Goal: Find specific page/section: Find specific page/section

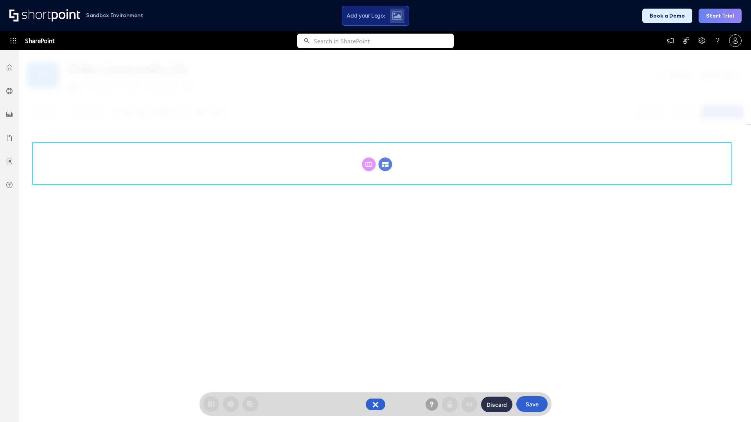
scroll to position [108, 0]
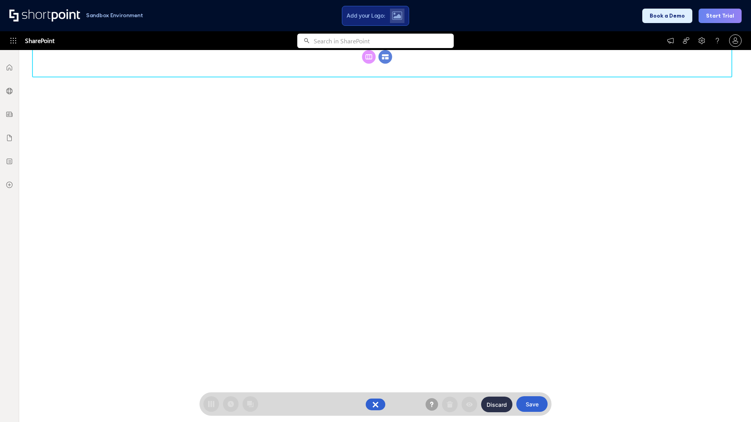
click at [385, 64] on circle at bounding box center [386, 57] width 14 height 14
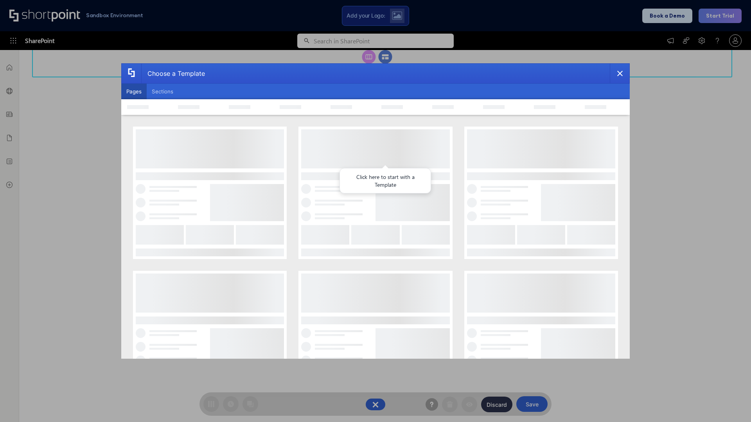
scroll to position [0, 0]
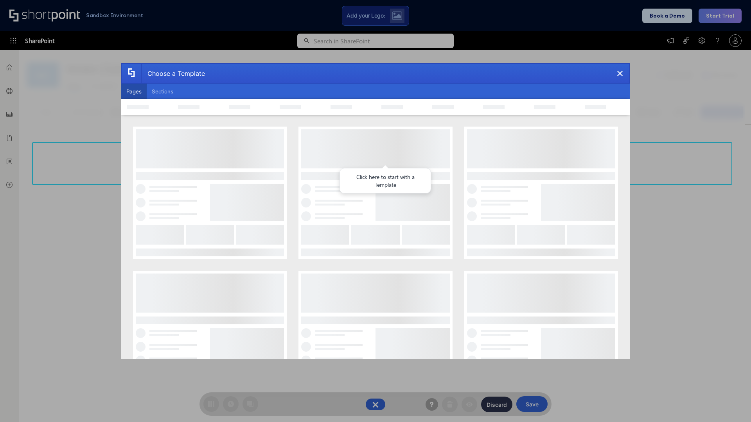
click at [134, 92] on button "Pages" at bounding box center [133, 92] width 25 height 16
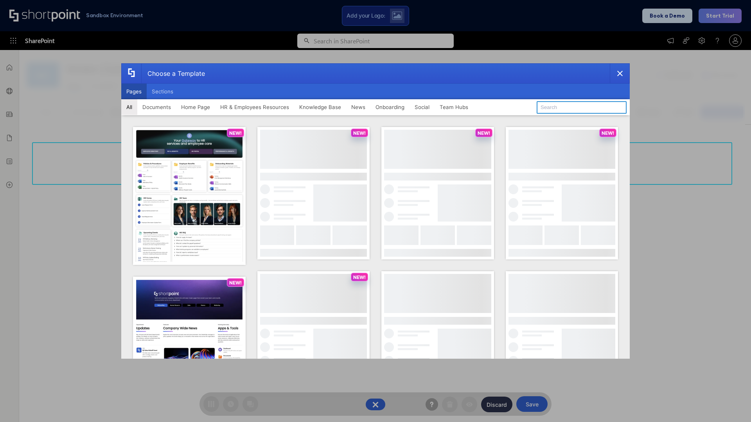
type input "Together"
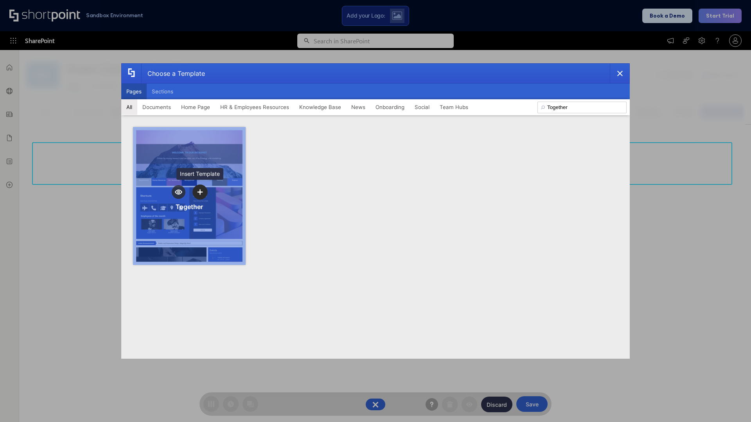
click at [200, 192] on icon "template selector" at bounding box center [199, 191] width 5 height 5
